Goal: Task Accomplishment & Management: Use online tool/utility

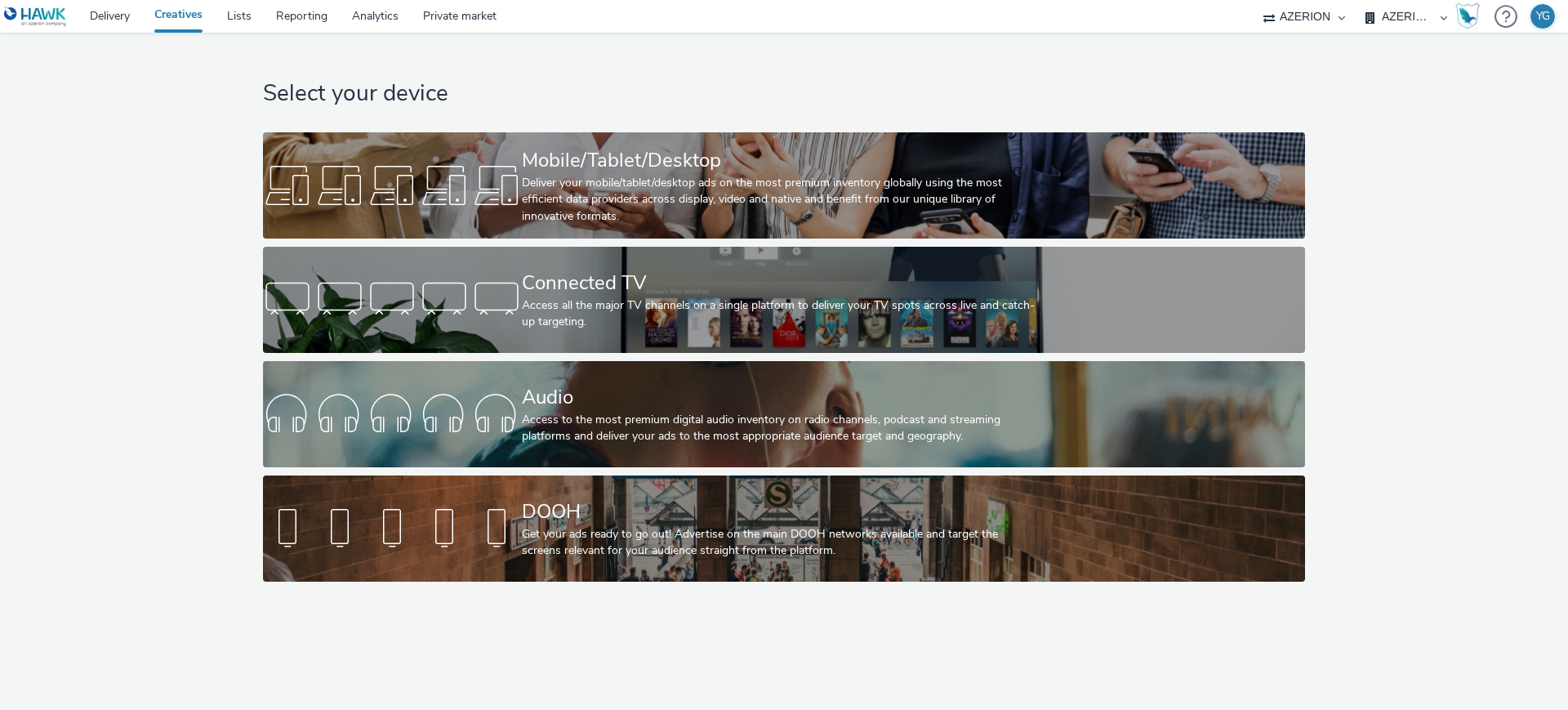
select select "ac009755-aa48-4799-8050-7a339a378eb8"
select select "974f22a8-96bf-4ab0-903c-b2da3aad1b4f"
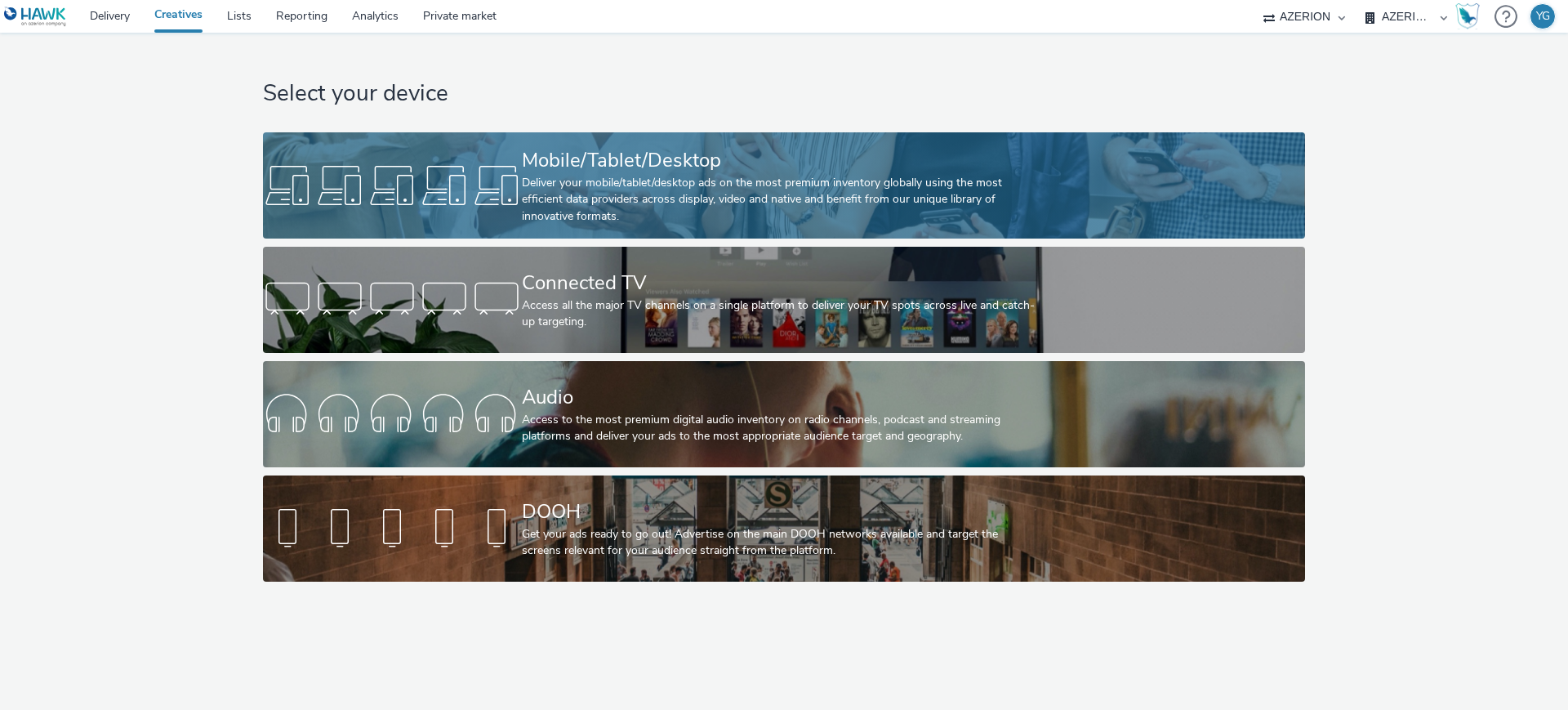
click at [583, 202] on div "Deliver your mobile/tablet/desktop ads on the most premium inventory globally u…" at bounding box center [780, 199] width 518 height 50
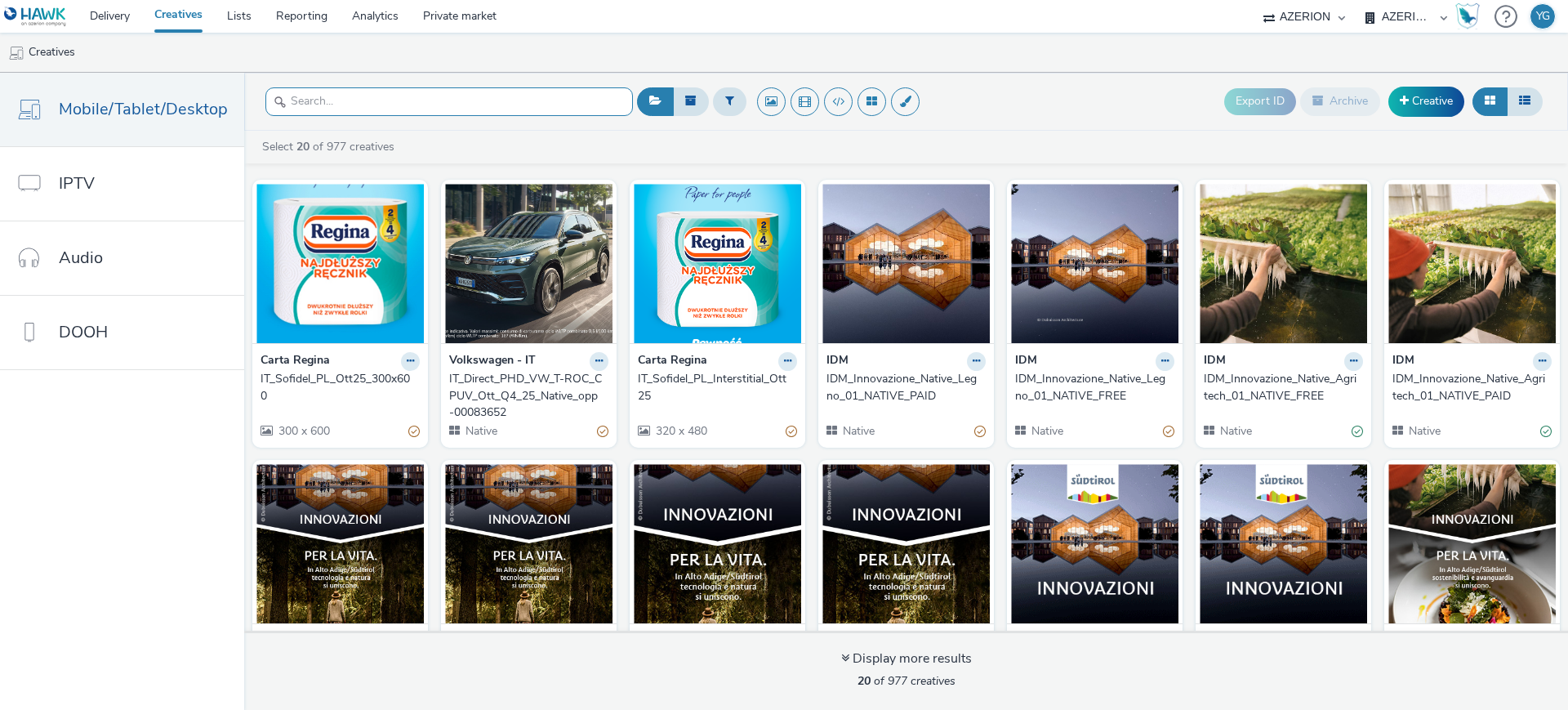
click at [369, 95] on input "text" at bounding box center [449, 102] width 368 height 29
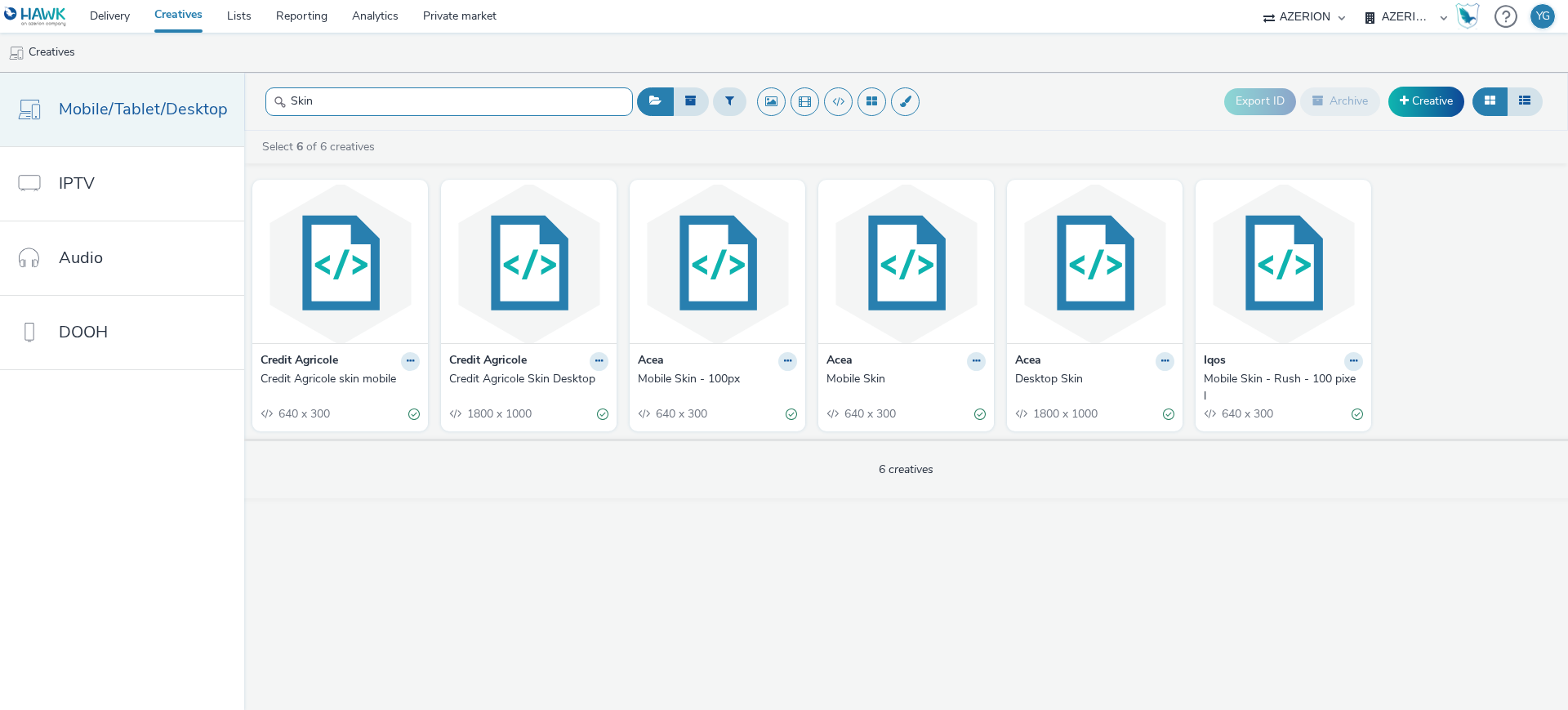
drag, startPoint x: 378, startPoint y: 109, endPoint x: 228, endPoint y: 114, distance: 150.1
click at [228, 114] on div "Mobile/Tablet/Desktop IPTV Audio DOOH Skin Export ID Archive Creative Select 6 …" at bounding box center [784, 390] width 1568 height 637
paste input "IT_CA_Mutuo_Q425_Skin Desktop"
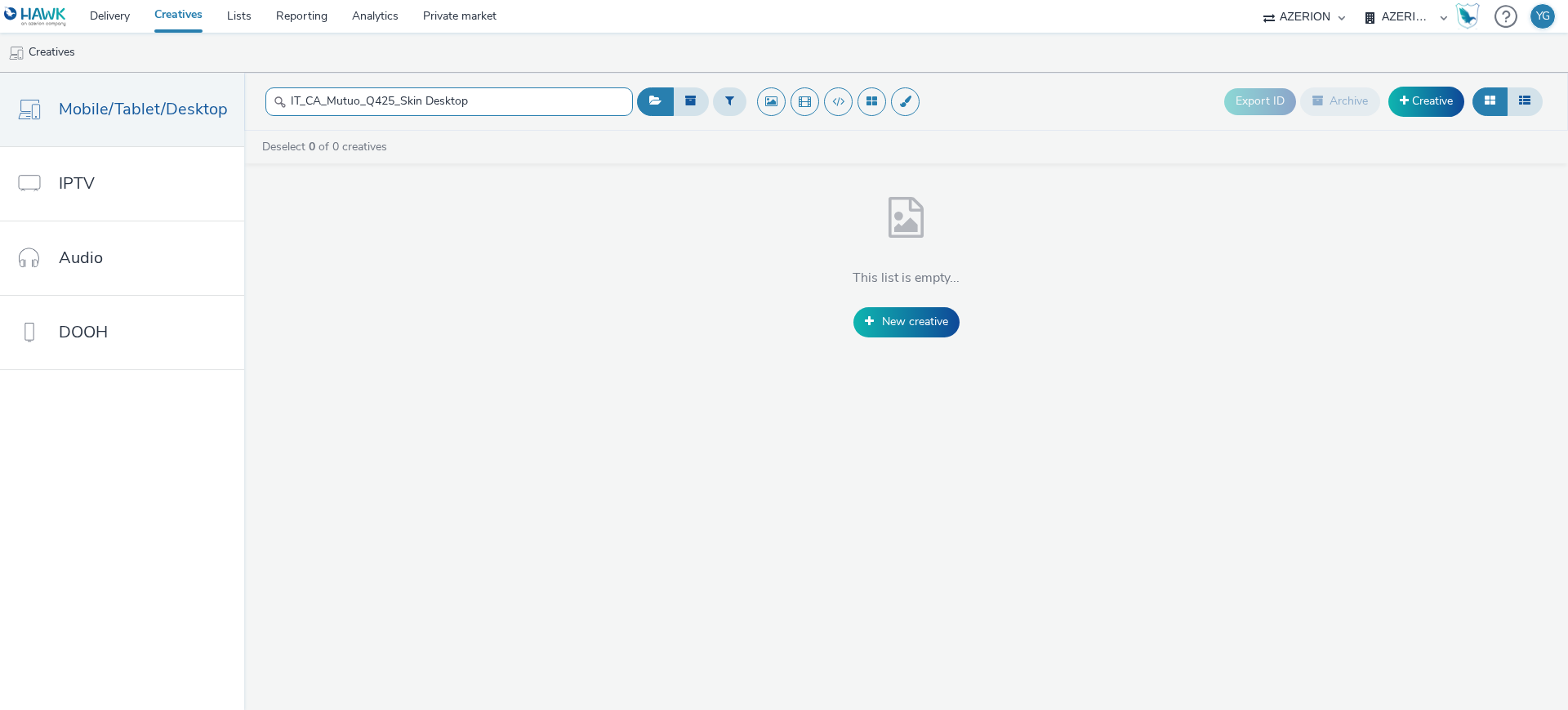
drag, startPoint x: 502, startPoint y: 111, endPoint x: 277, endPoint y: 107, distance: 225.0
click at [277, 107] on input "IT_CA_Mutuo_Q425_Skin Desktop" at bounding box center [449, 102] width 368 height 29
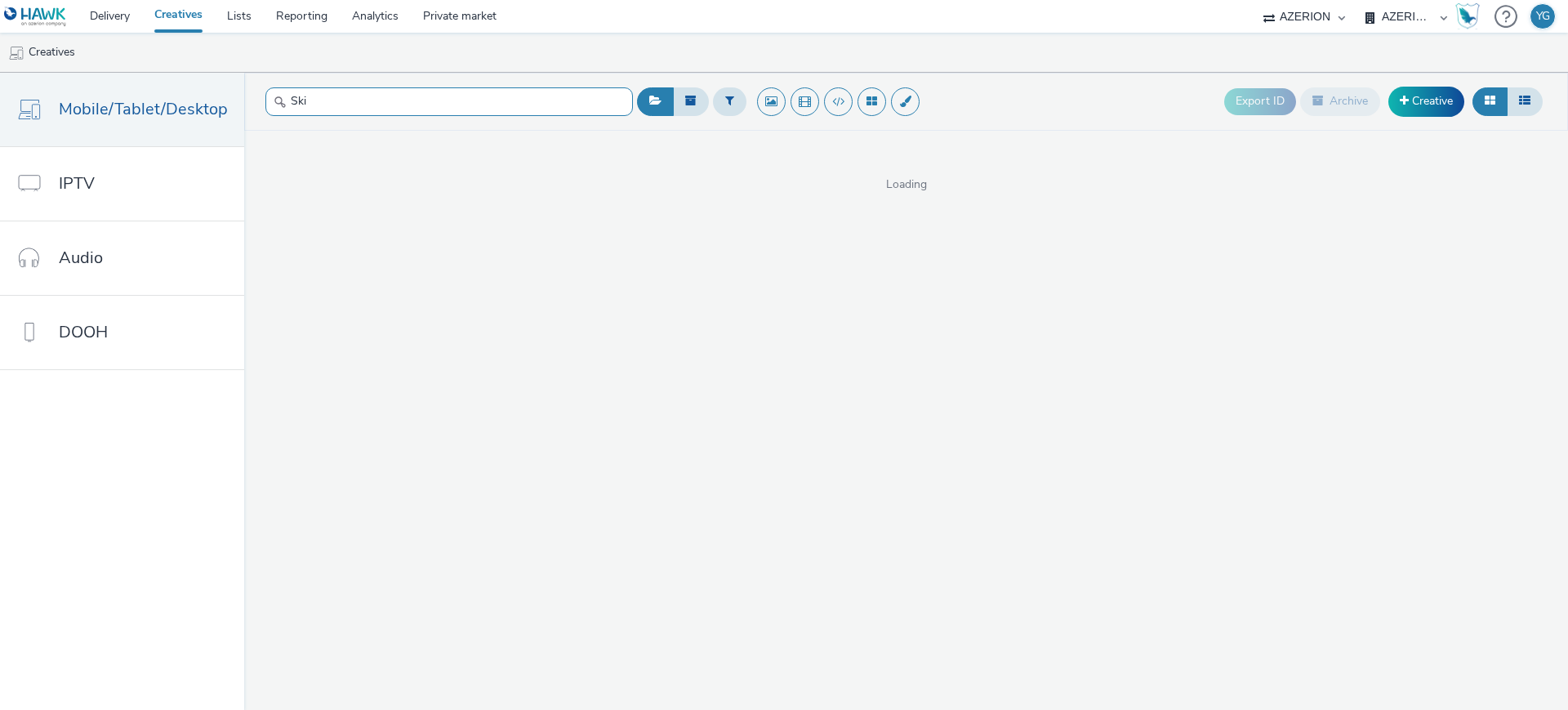
type input "Skin"
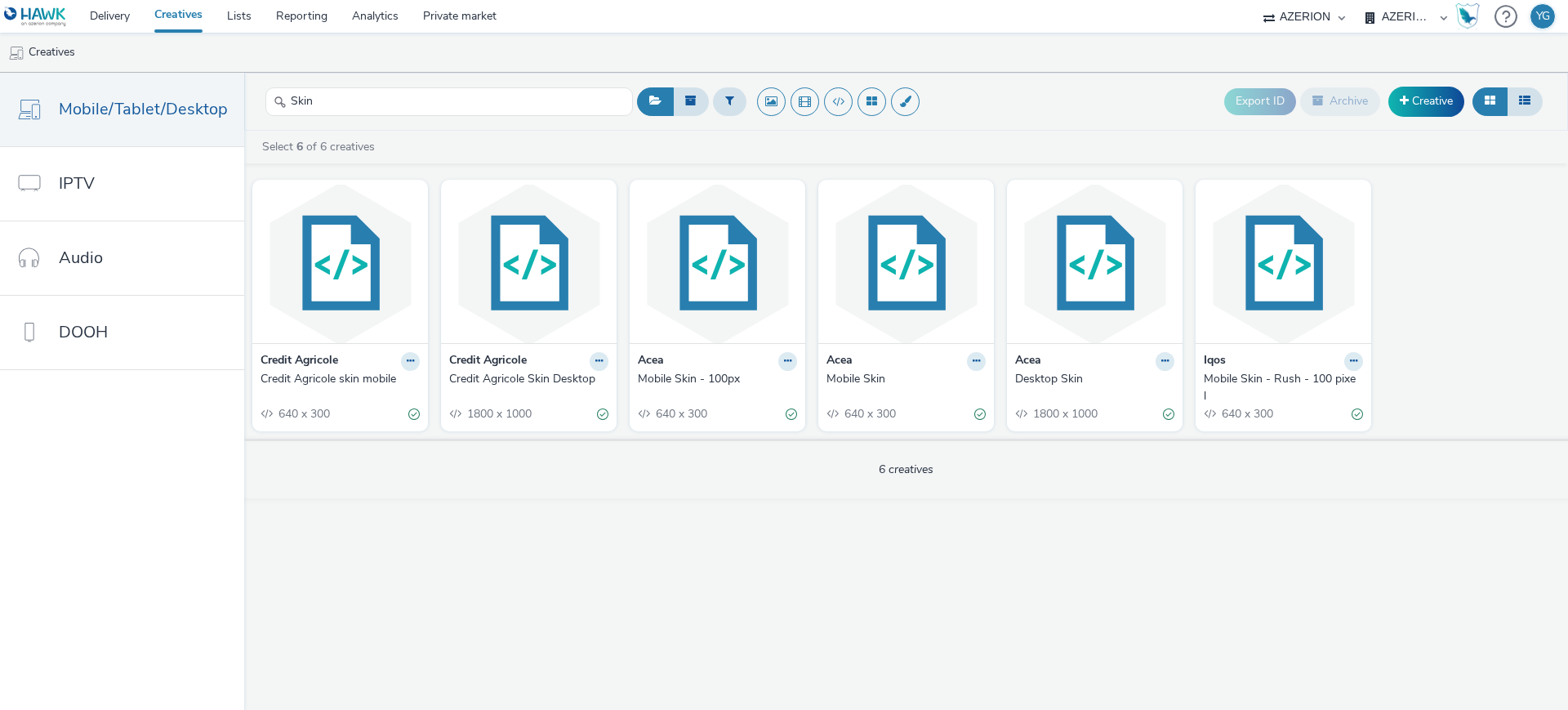
drag, startPoint x: 490, startPoint y: 355, endPoint x: 501, endPoint y: 363, distance: 13.6
click at [490, 355] on strong "Credit Agricole" at bounding box center [488, 361] width 78 height 19
click at [599, 356] on icon at bounding box center [599, 360] width 7 height 10
click at [534, 399] on link "Edit" at bounding box center [547, 389] width 123 height 33
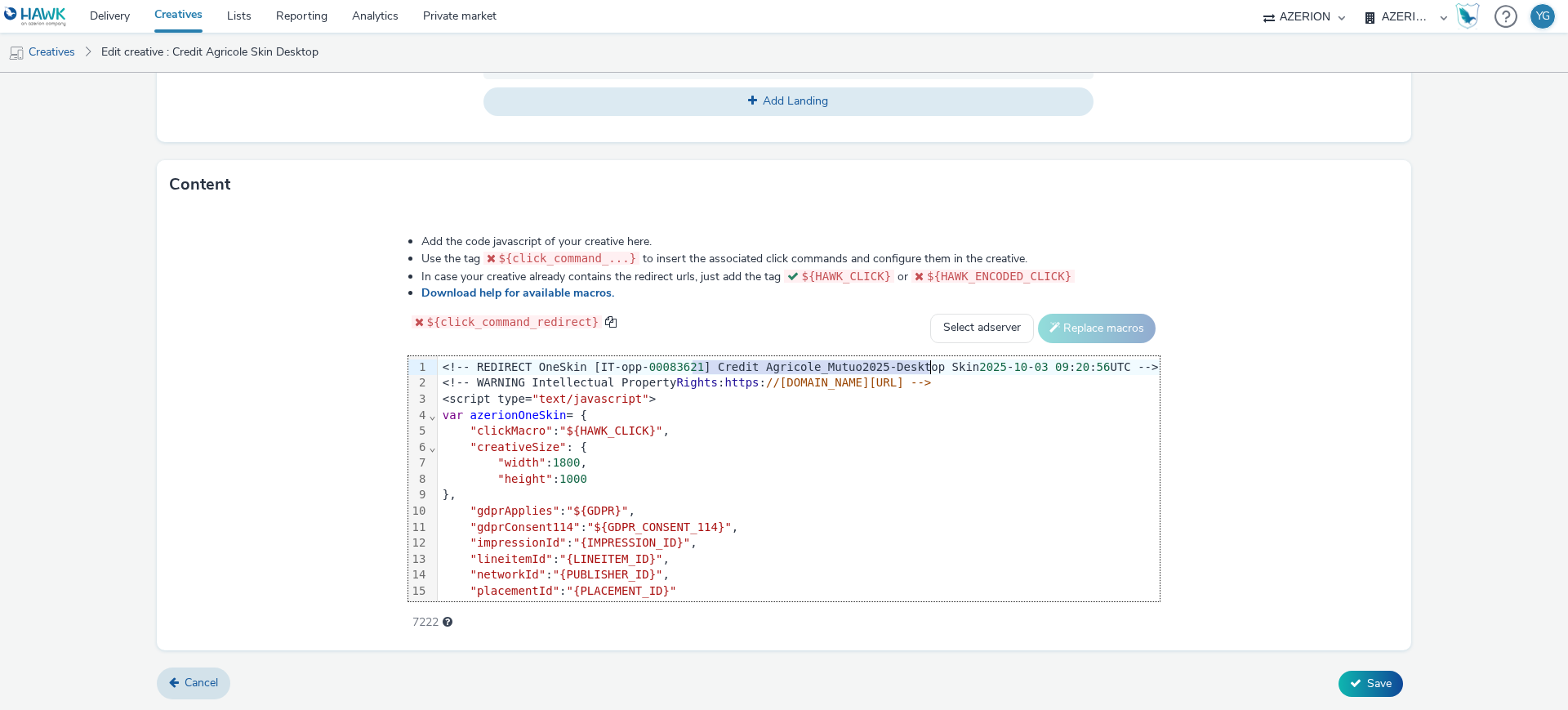
drag, startPoint x: 569, startPoint y: 365, endPoint x: 804, endPoint y: 366, distance: 235.0
click at [804, 366] on div "<!-- REDIRECT OneSkin [IT-opp- 00083621 ] Credit Agricole_Mutuo2025-Desktop Ski…" at bounding box center [799, 368] width 723 height 16
copy div "Credit Agricole_Mutuo2025-Desktop Skin"
